Goal: Download file/media

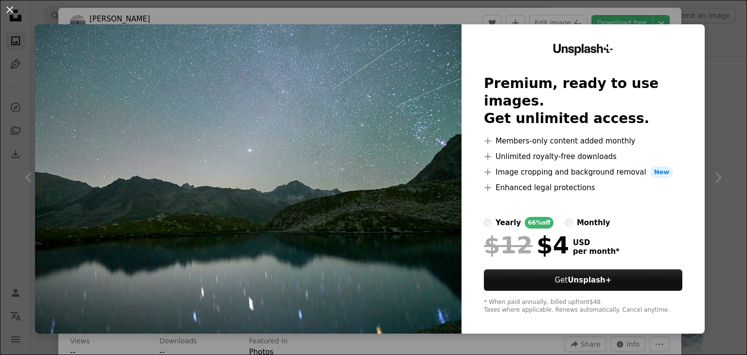
scroll to position [146, 0]
click at [711, 57] on div "An X shape Unsplash+ Premium, ready to use images. Get unlimited access. A plus…" at bounding box center [373, 177] width 747 height 355
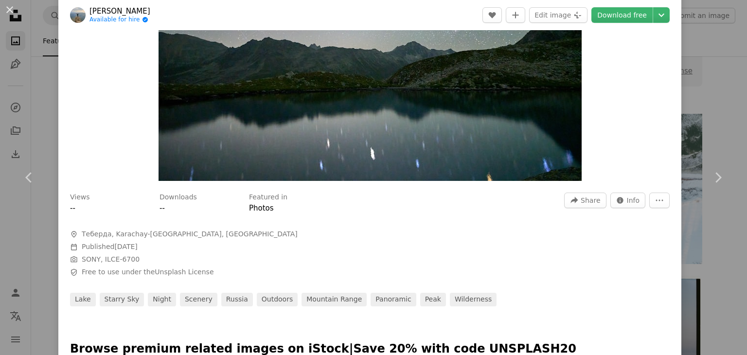
scroll to position [143, 0]
click at [627, 204] on span "Info" at bounding box center [633, 201] width 13 height 15
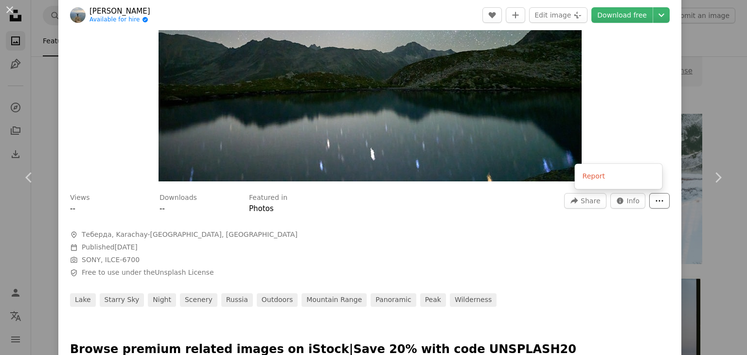
click at [655, 197] on icon "More Actions" at bounding box center [659, 200] width 9 height 9
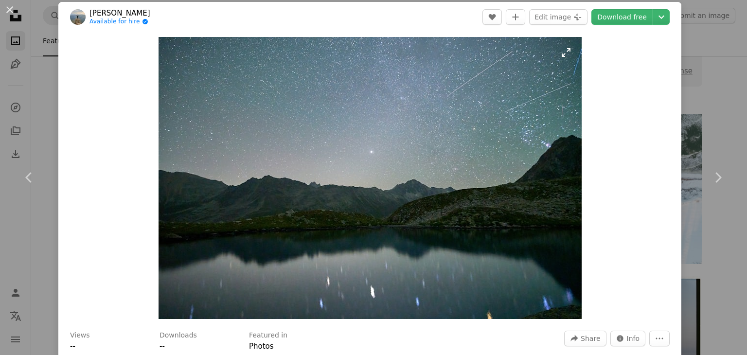
scroll to position [0, 0]
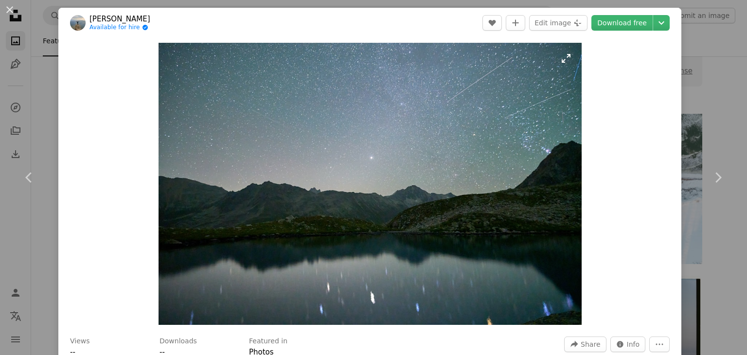
click at [290, 141] on img "Zoom in on this image" at bounding box center [370, 184] width 423 height 282
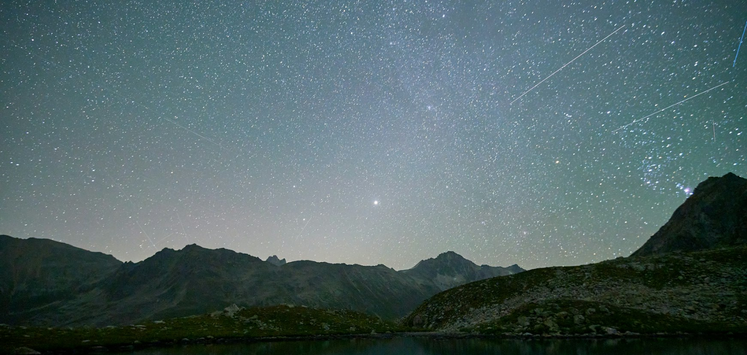
scroll to position [67, 0]
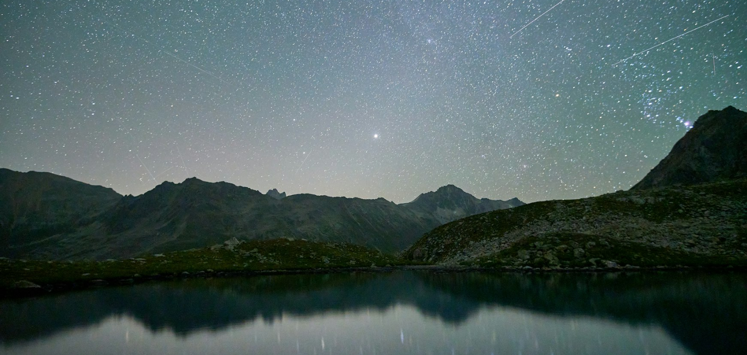
drag, startPoint x: 290, startPoint y: 141, endPoint x: 246, endPoint y: 143, distance: 44.3
click at [246, 143] on img "Zoom out on this image" at bounding box center [374, 182] width 748 height 499
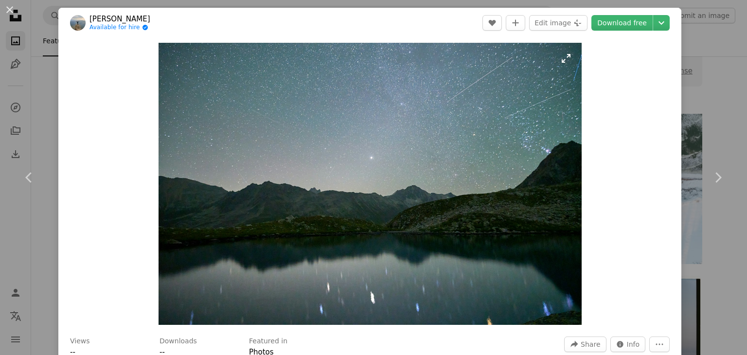
click at [342, 112] on img "Zoom in on this image" at bounding box center [370, 184] width 423 height 282
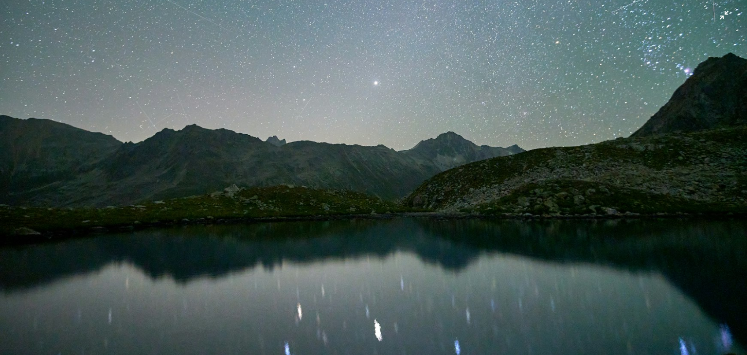
scroll to position [132, 0]
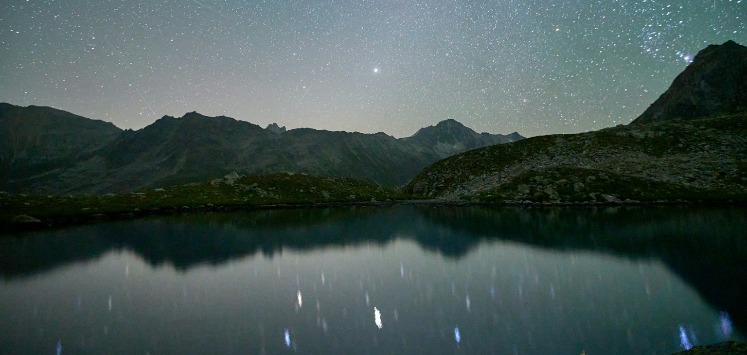
drag, startPoint x: 187, startPoint y: 158, endPoint x: 721, endPoint y: 26, distance: 550.5
click at [721, 26] on img "Zoom out on this image" at bounding box center [374, 116] width 748 height 499
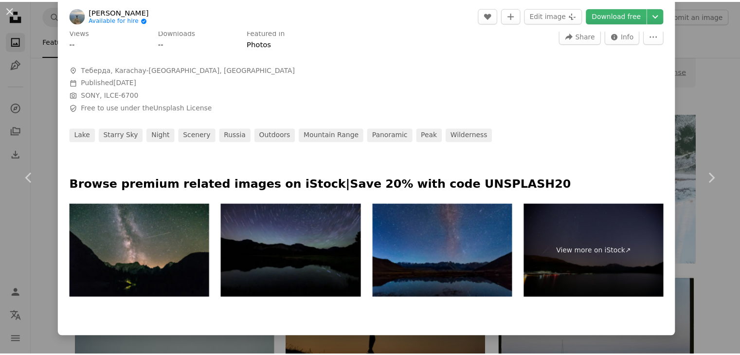
scroll to position [338, 0]
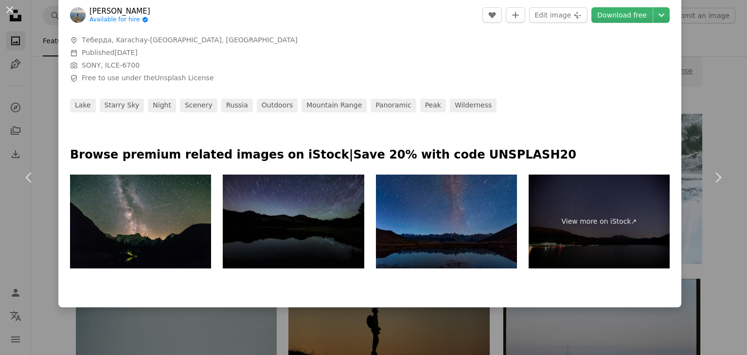
drag, startPoint x: 340, startPoint y: 82, endPoint x: 348, endPoint y: 78, distance: 8.5
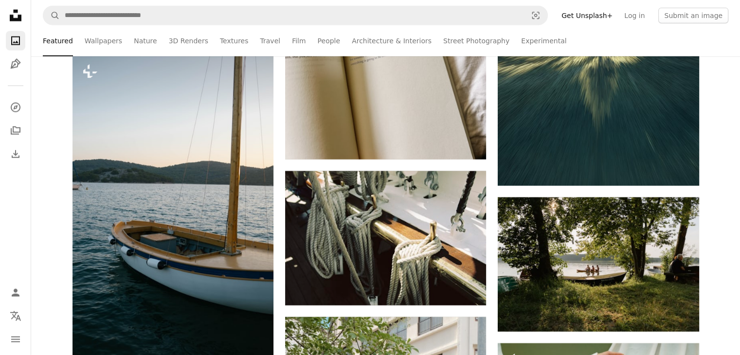
scroll to position [2383, 0]
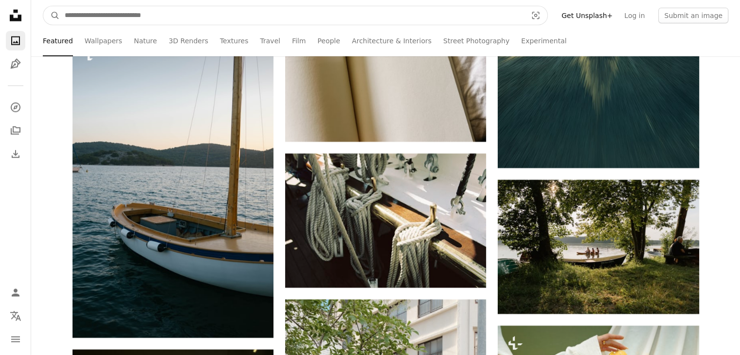
click at [168, 18] on input "Find visuals sitewide" at bounding box center [292, 15] width 464 height 18
type input "***"
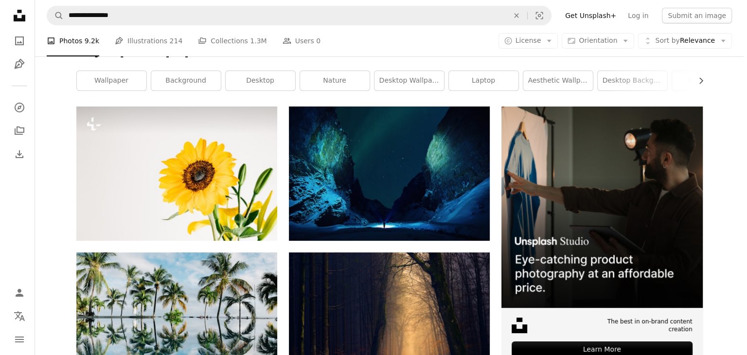
scroll to position [146, 0]
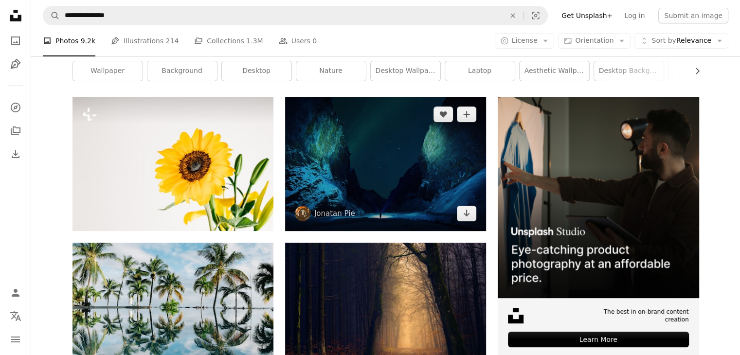
drag, startPoint x: 160, startPoint y: 143, endPoint x: 321, endPoint y: 170, distance: 163.6
click at [321, 170] on img at bounding box center [385, 164] width 201 height 134
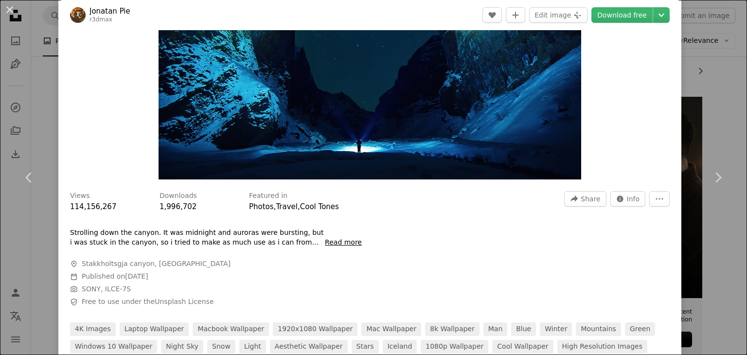
scroll to position [146, 0]
click at [340, 246] on button "Read more" at bounding box center [343, 242] width 37 height 10
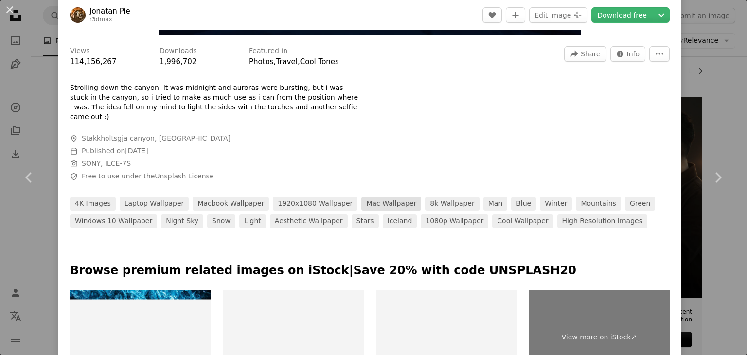
scroll to position [292, 0]
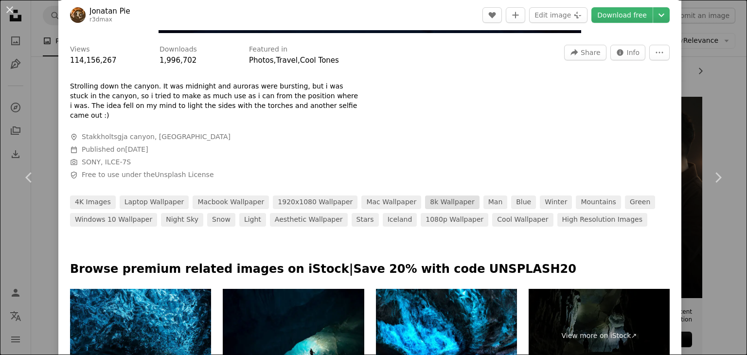
click at [425, 196] on link "8k wallpaper" at bounding box center [452, 203] width 54 height 14
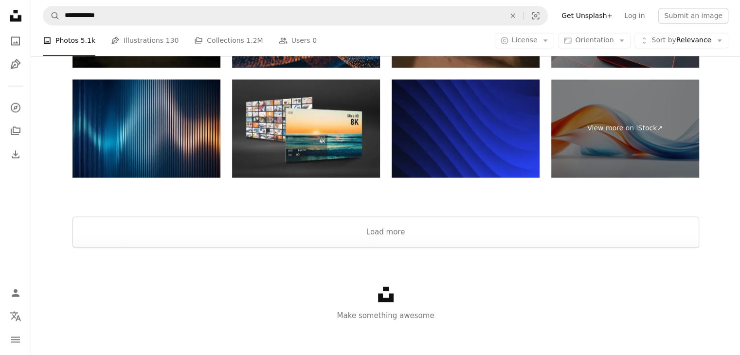
scroll to position [1588, 0]
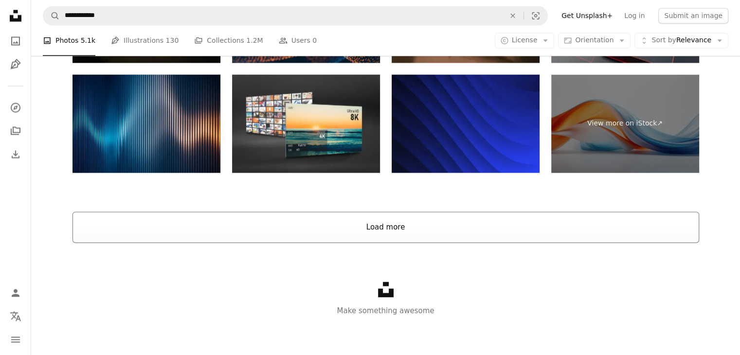
click at [335, 226] on button "Load more" at bounding box center [385, 227] width 626 height 31
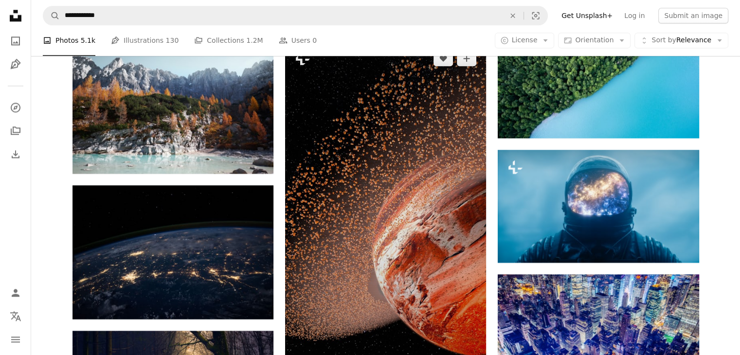
scroll to position [1344, 0]
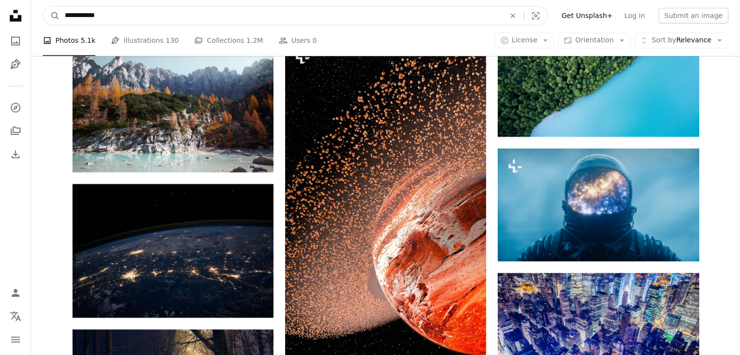
click at [186, 20] on input "**********" at bounding box center [281, 15] width 442 height 18
type input "**********"
click at [43, 6] on button "A magnifying glass" at bounding box center [51, 15] width 17 height 18
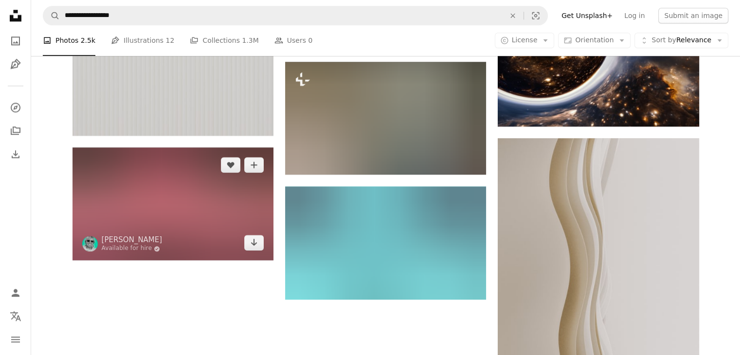
scroll to position [1167, 0]
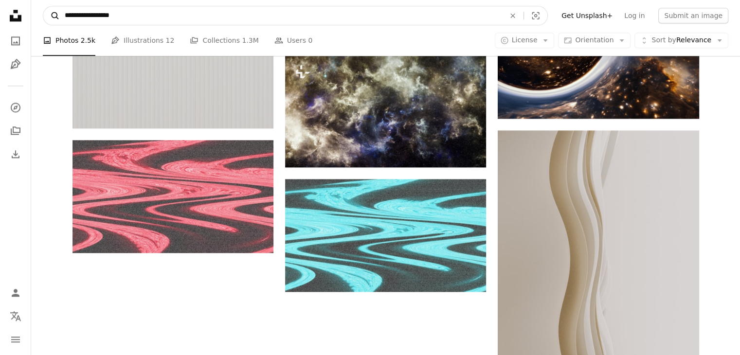
drag, startPoint x: 104, startPoint y: 15, endPoint x: 59, endPoint y: 24, distance: 45.7
click at [59, 24] on form "**********" at bounding box center [295, 15] width 505 height 19
click at [43, 6] on button "A magnifying glass" at bounding box center [51, 15] width 17 height 18
type input "*****"
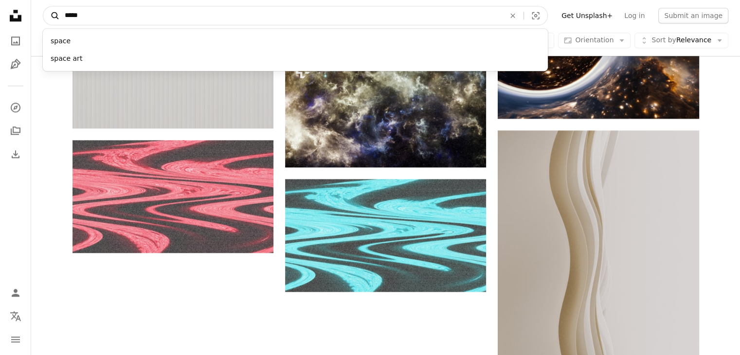
click button "A magnifying glass" at bounding box center [51, 15] width 17 height 18
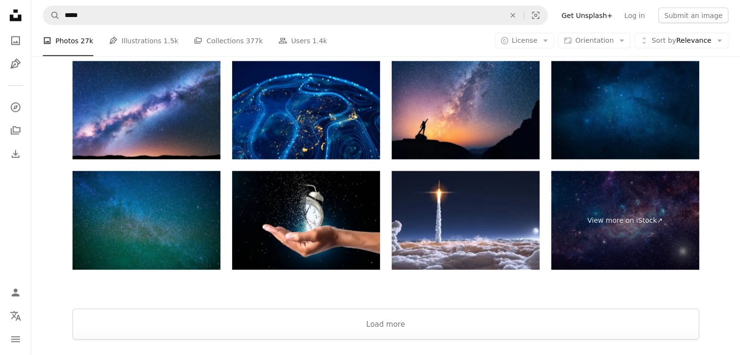
scroll to position [1757, 0]
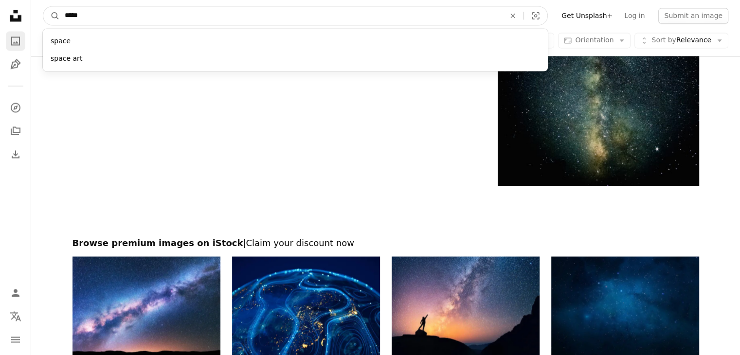
drag, startPoint x: 156, startPoint y: 22, endPoint x: 13, endPoint y: 38, distance: 143.4
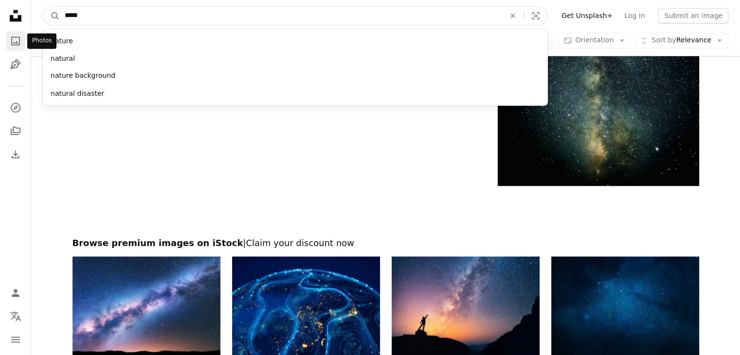
type input "******"
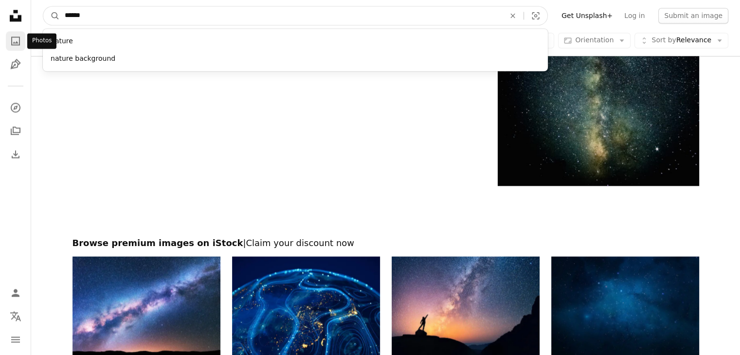
click button "A magnifying glass" at bounding box center [51, 15] width 17 height 18
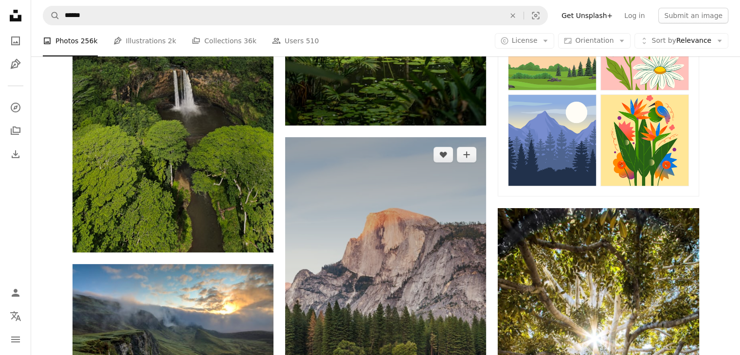
scroll to position [389, 0]
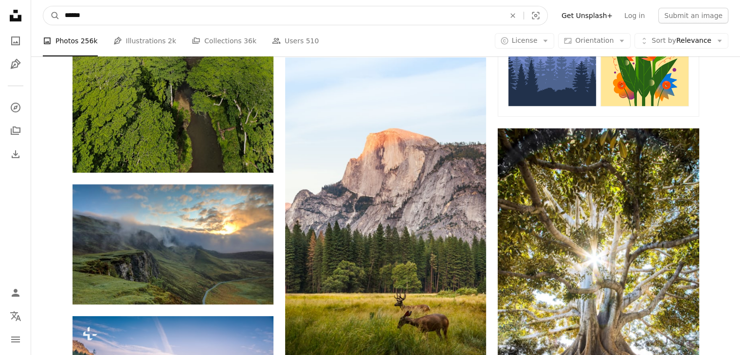
click at [125, 15] on input "******" at bounding box center [281, 15] width 442 height 18
type input "**********"
click at [43, 6] on button "A magnifying glass" at bounding box center [51, 15] width 17 height 18
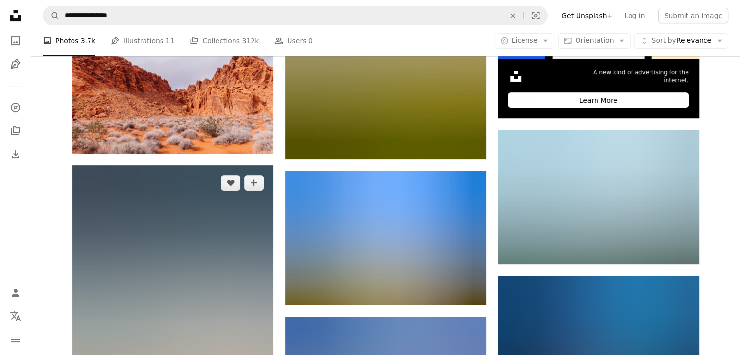
scroll to position [389, 0]
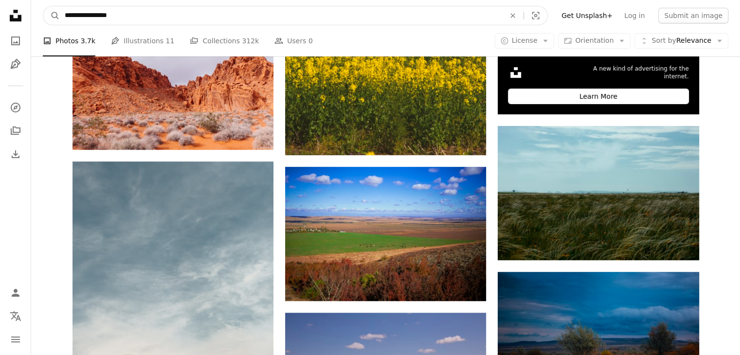
click at [158, 16] on input "**********" at bounding box center [281, 15] width 442 height 18
type input "**********"
click button "A magnifying glass" at bounding box center [51, 15] width 17 height 18
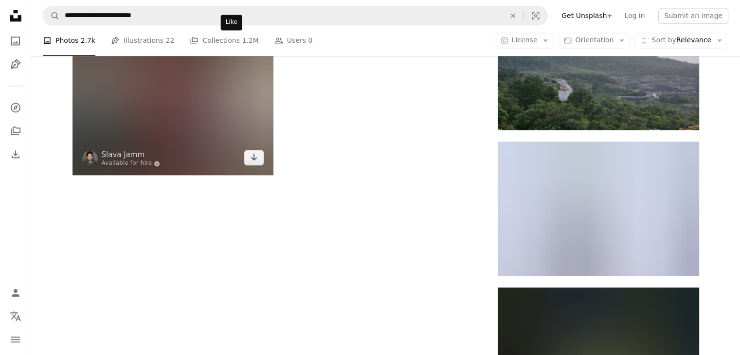
scroll to position [1508, 0]
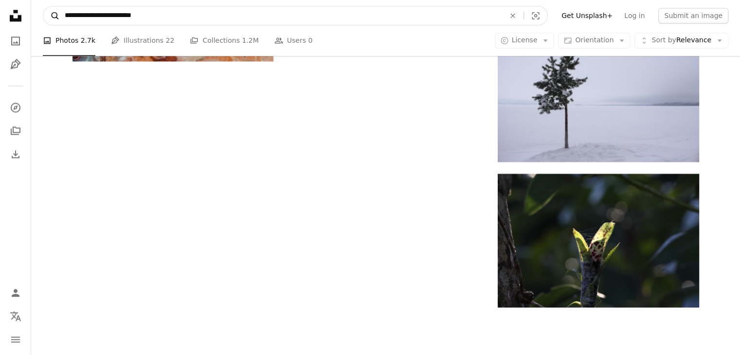
drag, startPoint x: 95, startPoint y: 12, endPoint x: 54, endPoint y: 16, distance: 42.0
click at [54, 16] on form "**********" at bounding box center [295, 15] width 505 height 19
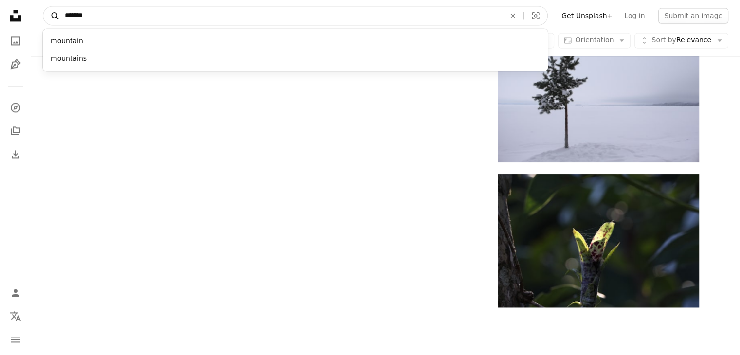
type input "********"
click button "A magnifying glass" at bounding box center [51, 15] width 17 height 18
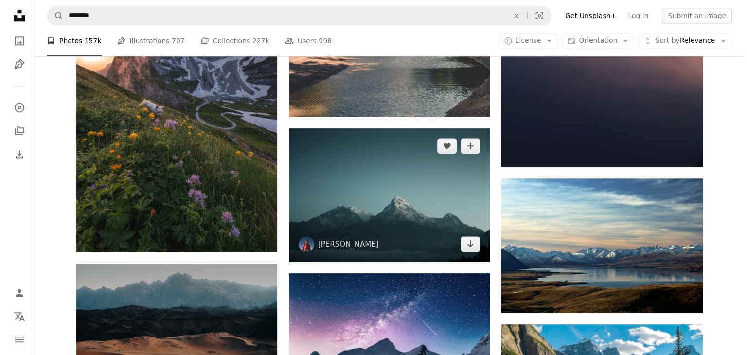
scroll to position [1216, 0]
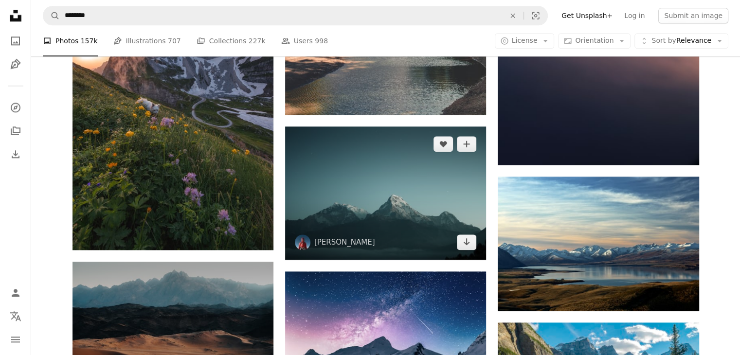
click at [356, 203] on img at bounding box center [385, 192] width 201 height 133
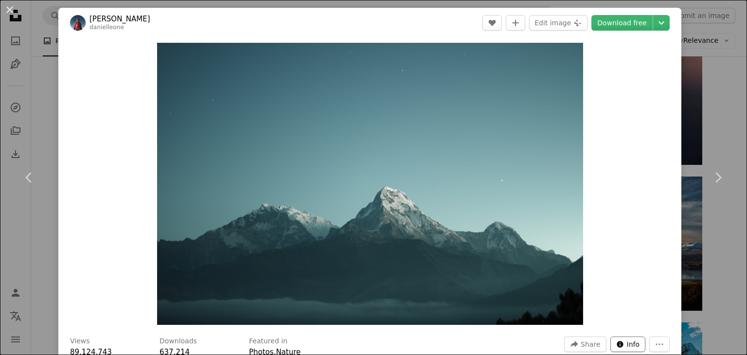
drag, startPoint x: 384, startPoint y: 187, endPoint x: 611, endPoint y: 347, distance: 277.6
click at [616, 347] on icon "Info icon" at bounding box center [620, 344] width 8 height 8
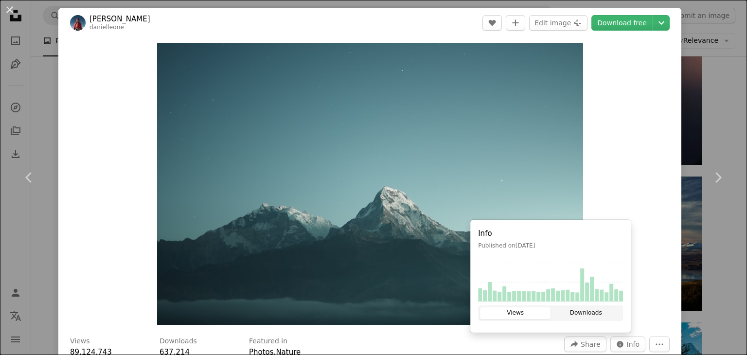
click at [561, 310] on button "Downloads" at bounding box center [586, 313] width 71 height 12
click at [393, 270] on img "Zoom in on this image" at bounding box center [370, 184] width 426 height 282
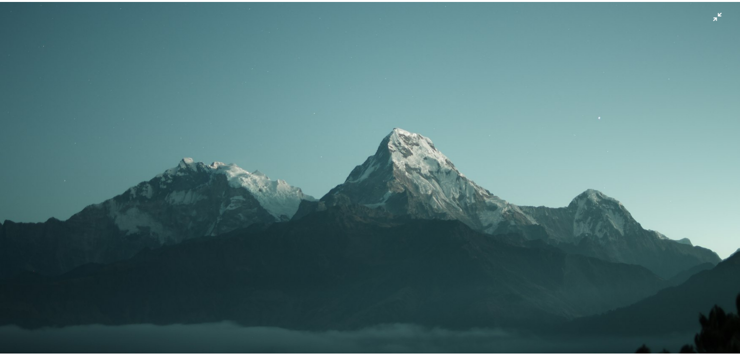
scroll to position [129, 0]
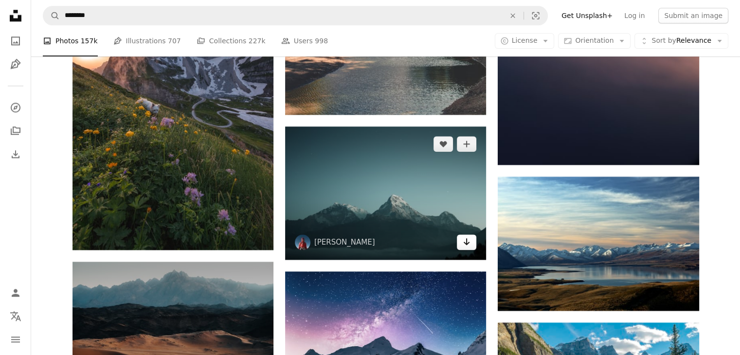
click at [467, 246] on icon "Arrow pointing down" at bounding box center [467, 242] width 8 height 12
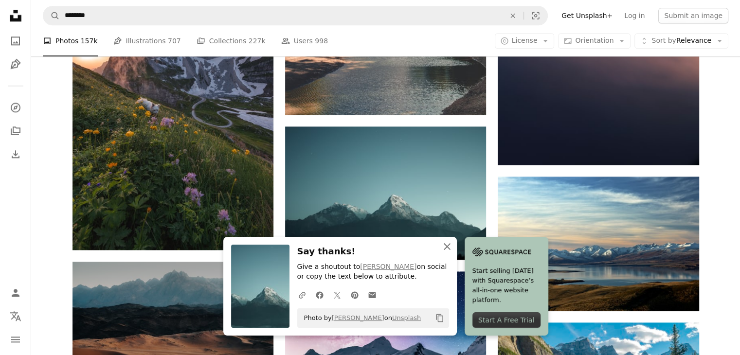
click at [444, 246] on icon "An X shape" at bounding box center [447, 247] width 12 height 12
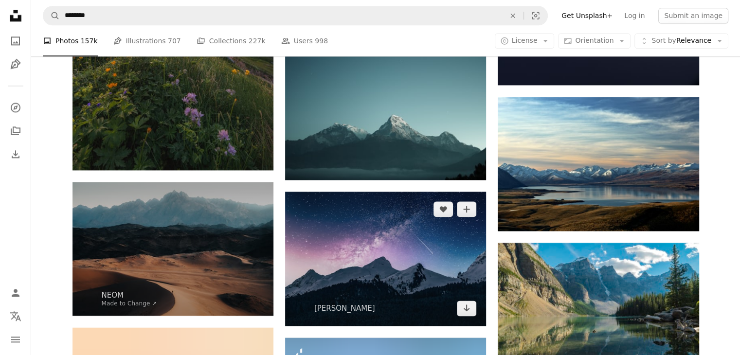
scroll to position [1313, 0]
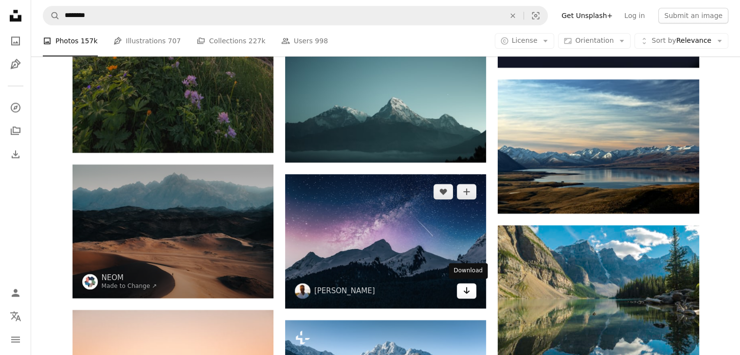
click at [472, 292] on link "Arrow pointing down" at bounding box center [466, 291] width 19 height 16
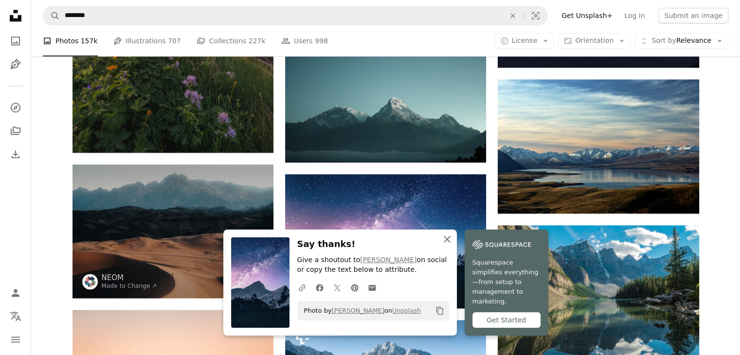
click at [441, 245] on icon "An X shape" at bounding box center [447, 239] width 12 height 12
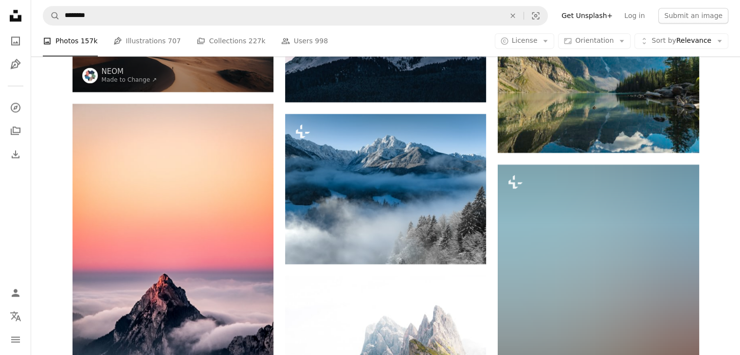
scroll to position [1555, 0]
